Goal: Information Seeking & Learning: Find contact information

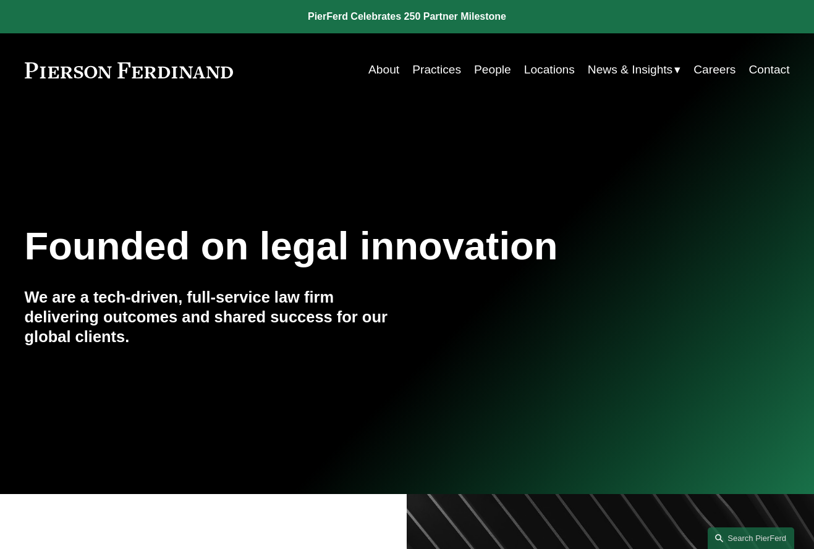
click at [480, 69] on link "People" at bounding box center [492, 69] width 37 height 23
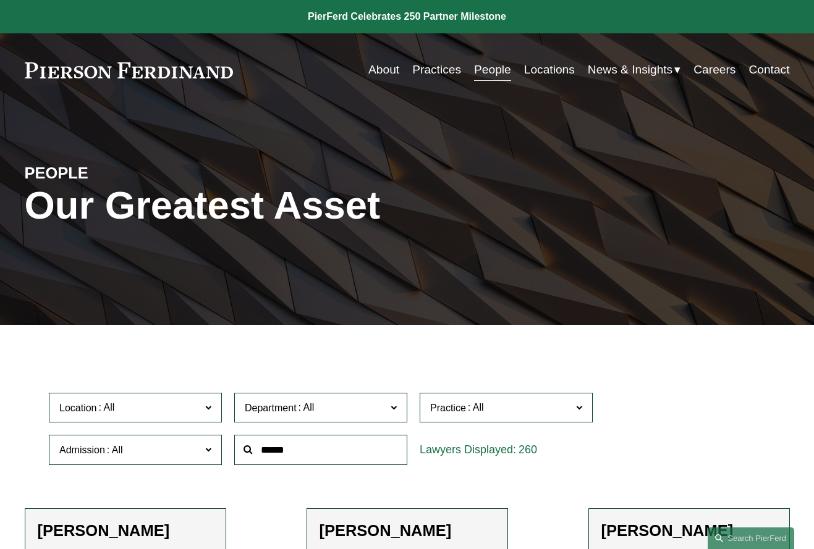
click at [286, 451] on input "text" at bounding box center [320, 450] width 173 height 30
click at [99, 447] on span "Admission" at bounding box center [130, 450] width 142 height 17
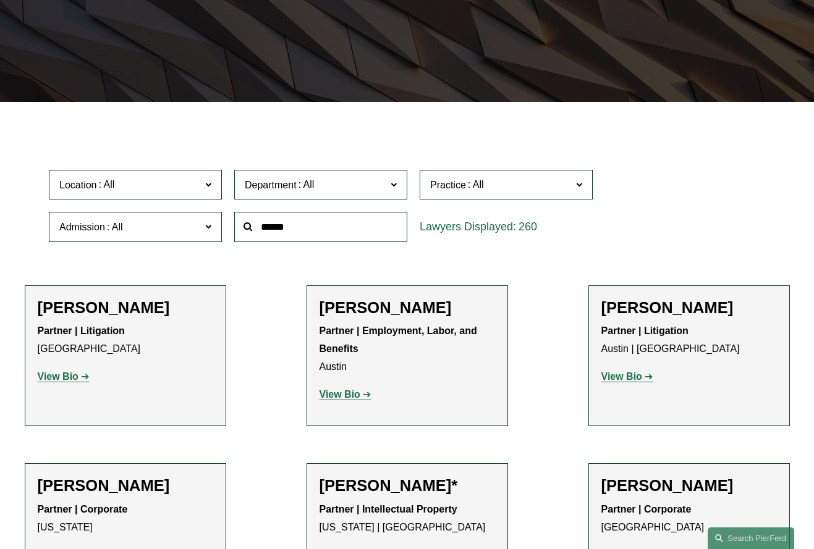
scroll to position [247, 0]
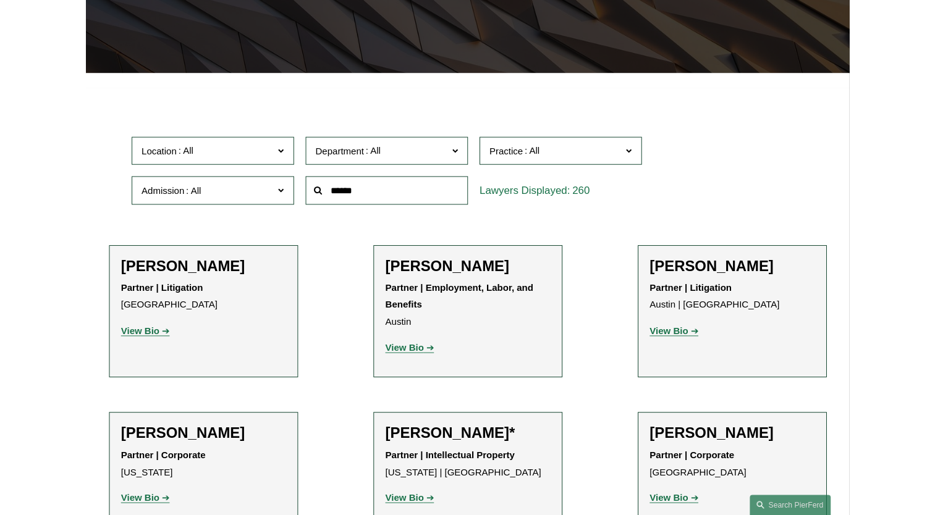
scroll to position [680, 0]
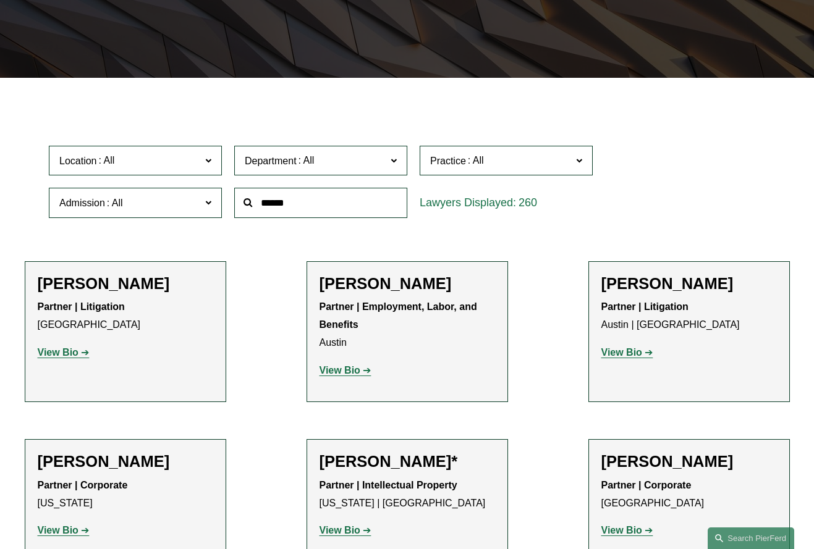
click at [0, 0] on link "[US_STATE]" at bounding box center [0, 0] width 0 height 0
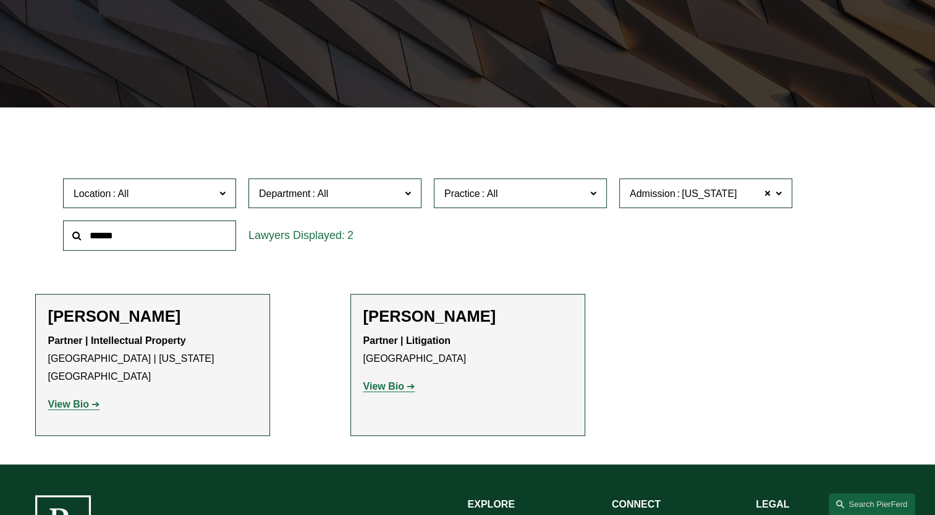
click at [677, 205] on label "Admission Nevada" at bounding box center [705, 194] width 173 height 30
click at [420, 242] on div "2" at bounding box center [334, 236] width 173 height 30
click at [679, 198] on span "[US_STATE]" at bounding box center [707, 194] width 62 height 11
click at [72, 399] on strong "View Bio" at bounding box center [68, 404] width 41 height 11
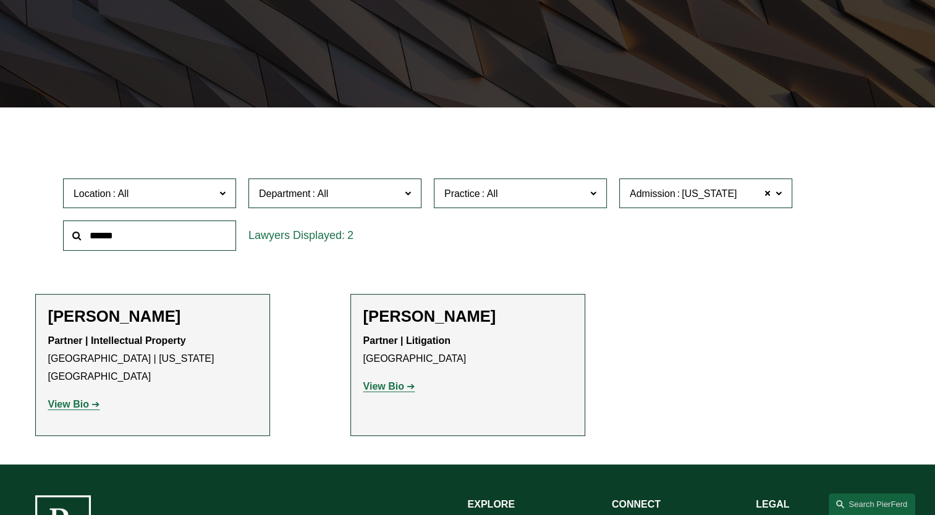
click at [409, 389] on link "View Bio" at bounding box center [389, 386] width 52 height 11
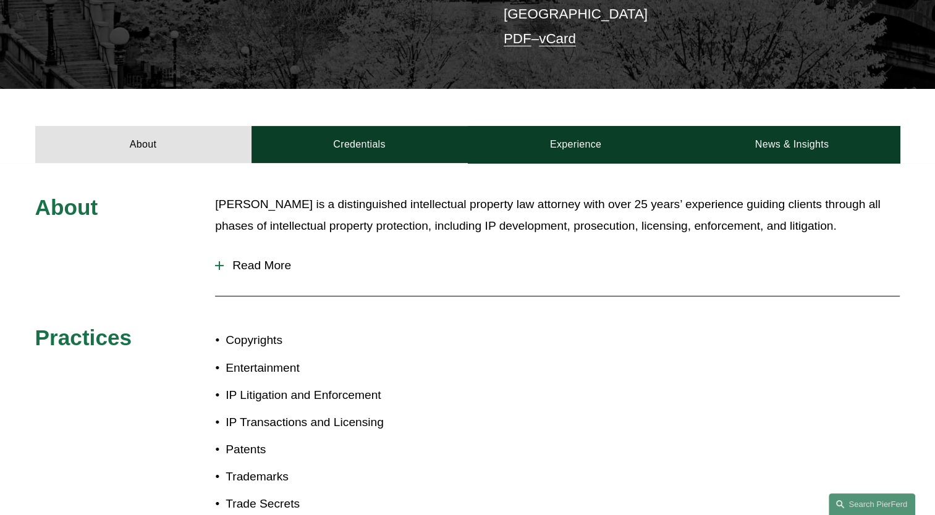
scroll to position [371, 0]
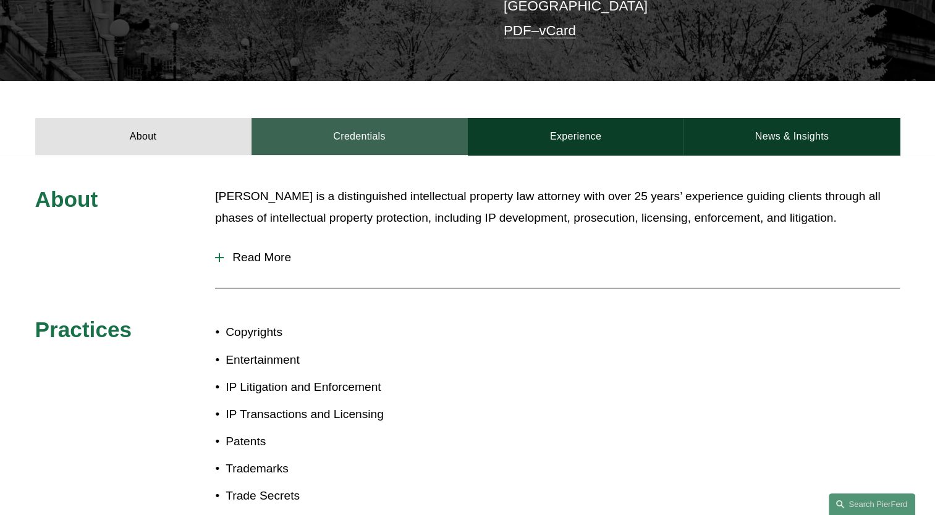
click at [360, 118] on link "Credentials" at bounding box center [360, 136] width 216 height 37
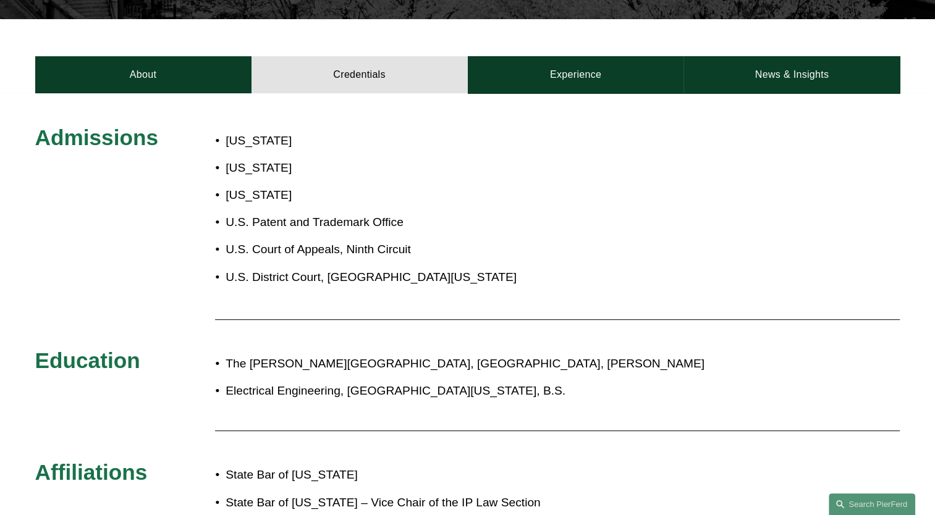
scroll to position [62, 0]
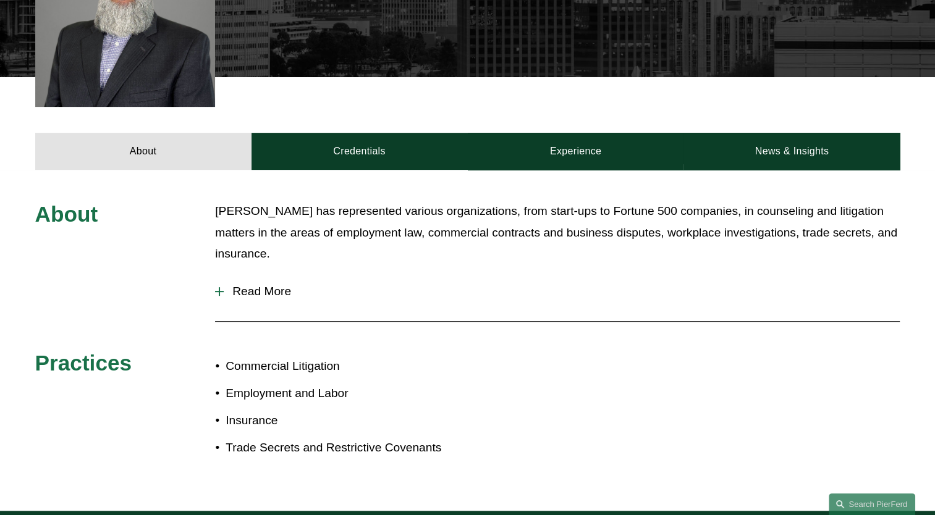
scroll to position [433, 0]
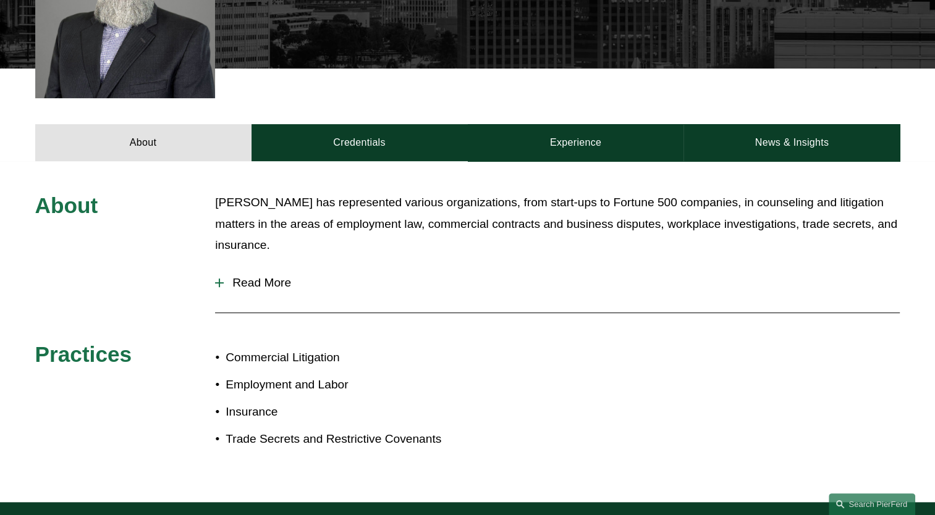
click at [274, 276] on span "Read More" at bounding box center [562, 283] width 676 height 14
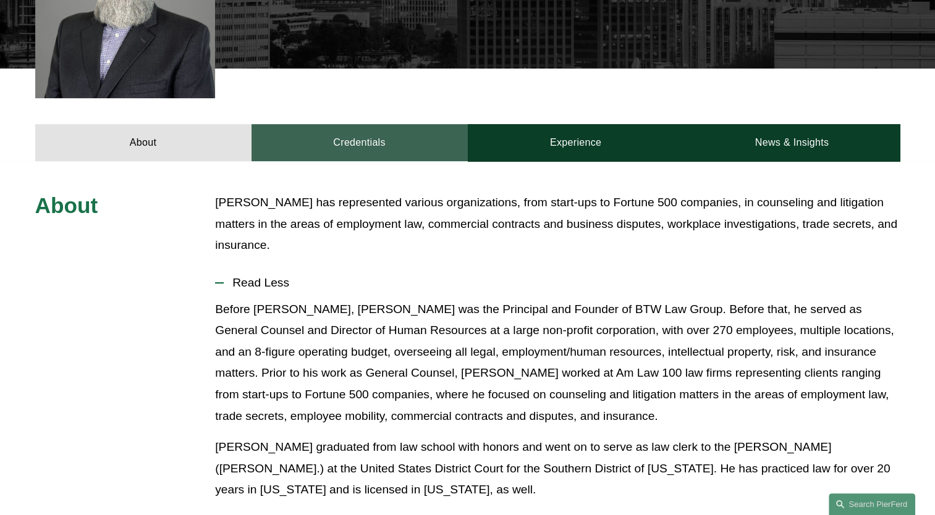
click at [383, 125] on link "Credentials" at bounding box center [360, 142] width 216 height 37
